Goal: Register for event/course

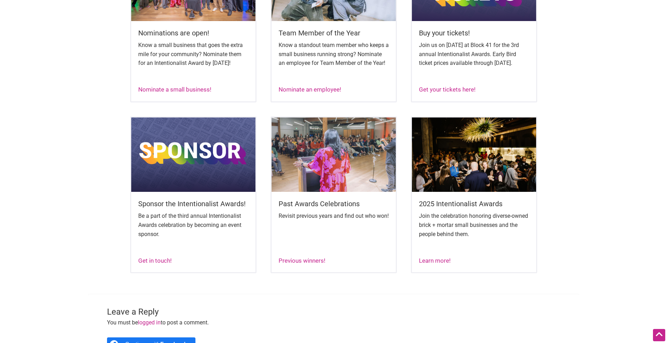
scroll to position [353, 0]
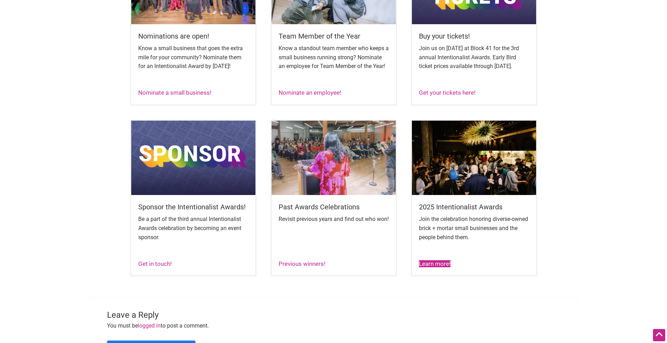
click at [433, 267] on link "Learn more!" at bounding box center [435, 263] width 32 height 7
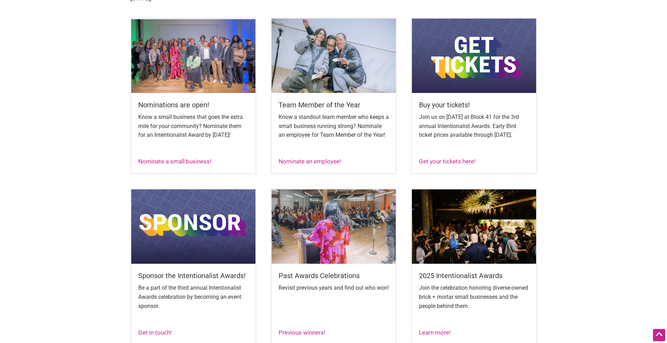
scroll to position [273, 0]
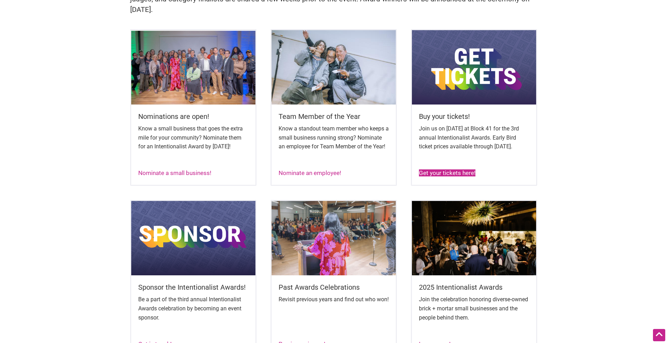
click at [448, 176] on link "Get your tickets here!" at bounding box center [447, 172] width 56 height 7
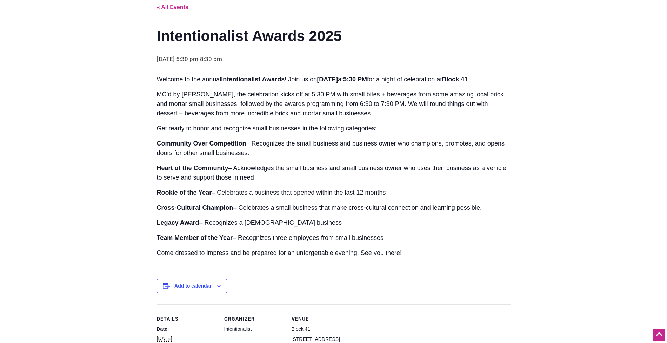
scroll to position [40, 0]
click at [180, 11] on p "« All Events" at bounding box center [333, 6] width 353 height 9
click at [179, 10] on link "« All Events" at bounding box center [173, 7] width 32 height 6
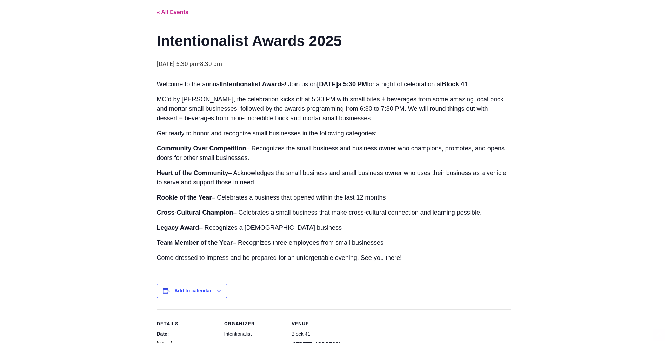
scroll to position [30, 0]
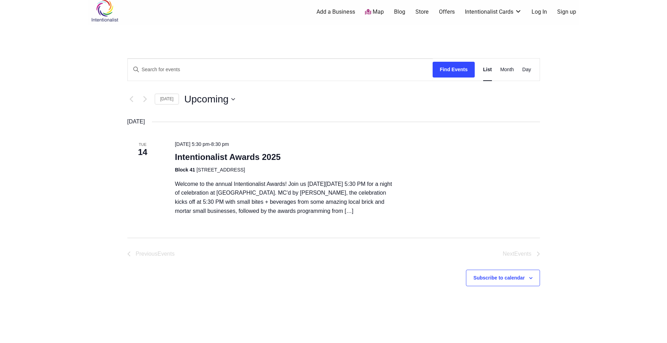
scroll to position [4, 0]
